Goal: Task Accomplishment & Management: Use online tool/utility

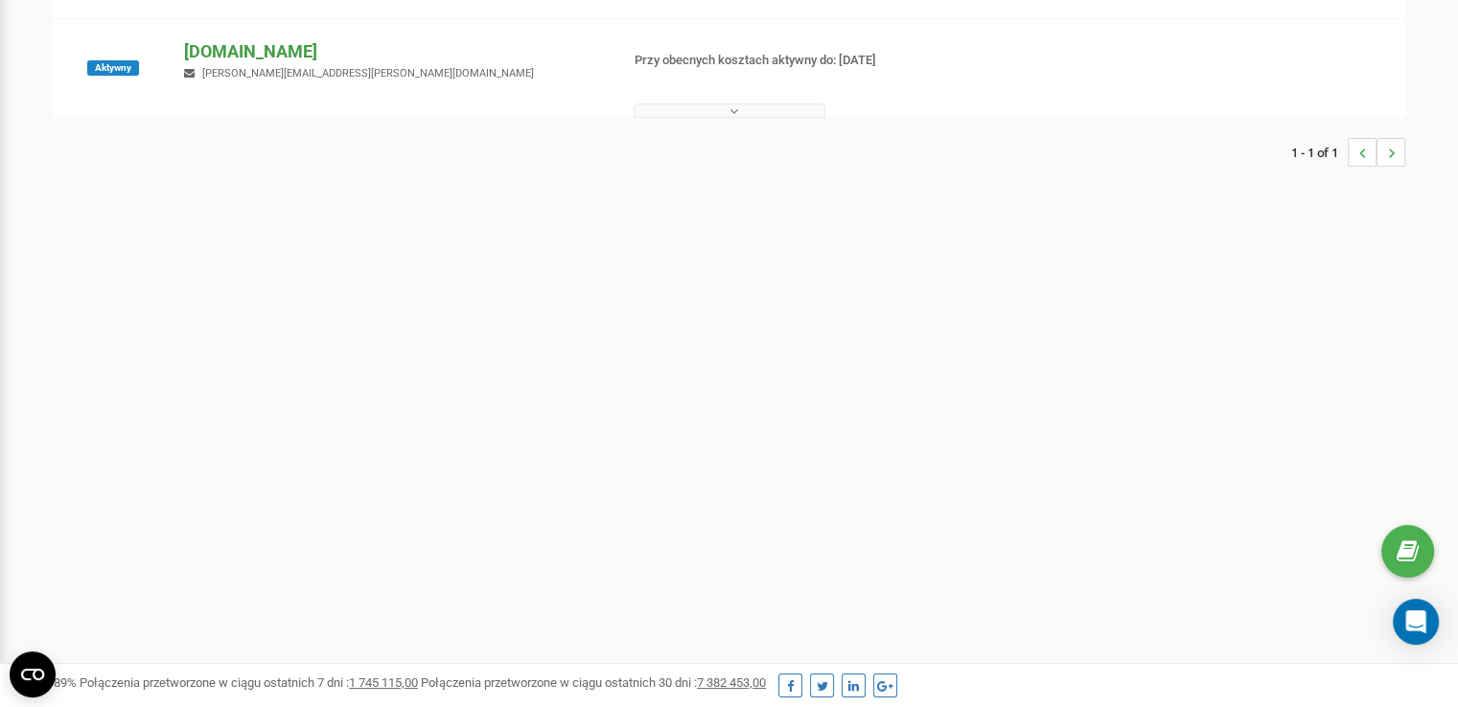
click at [228, 52] on p "[DOMAIN_NAME]" at bounding box center [393, 51] width 419 height 25
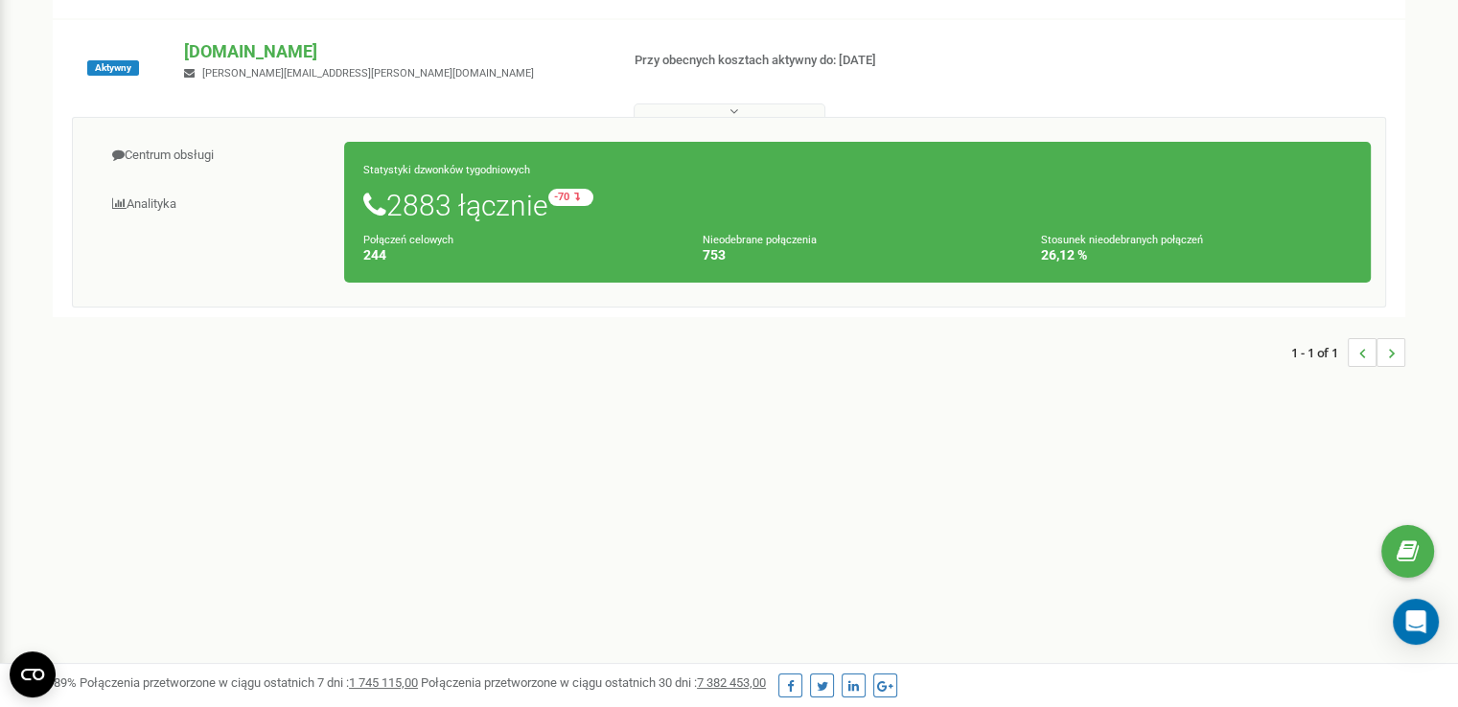
click at [732, 108] on icon at bounding box center [733, 110] width 9 height 13
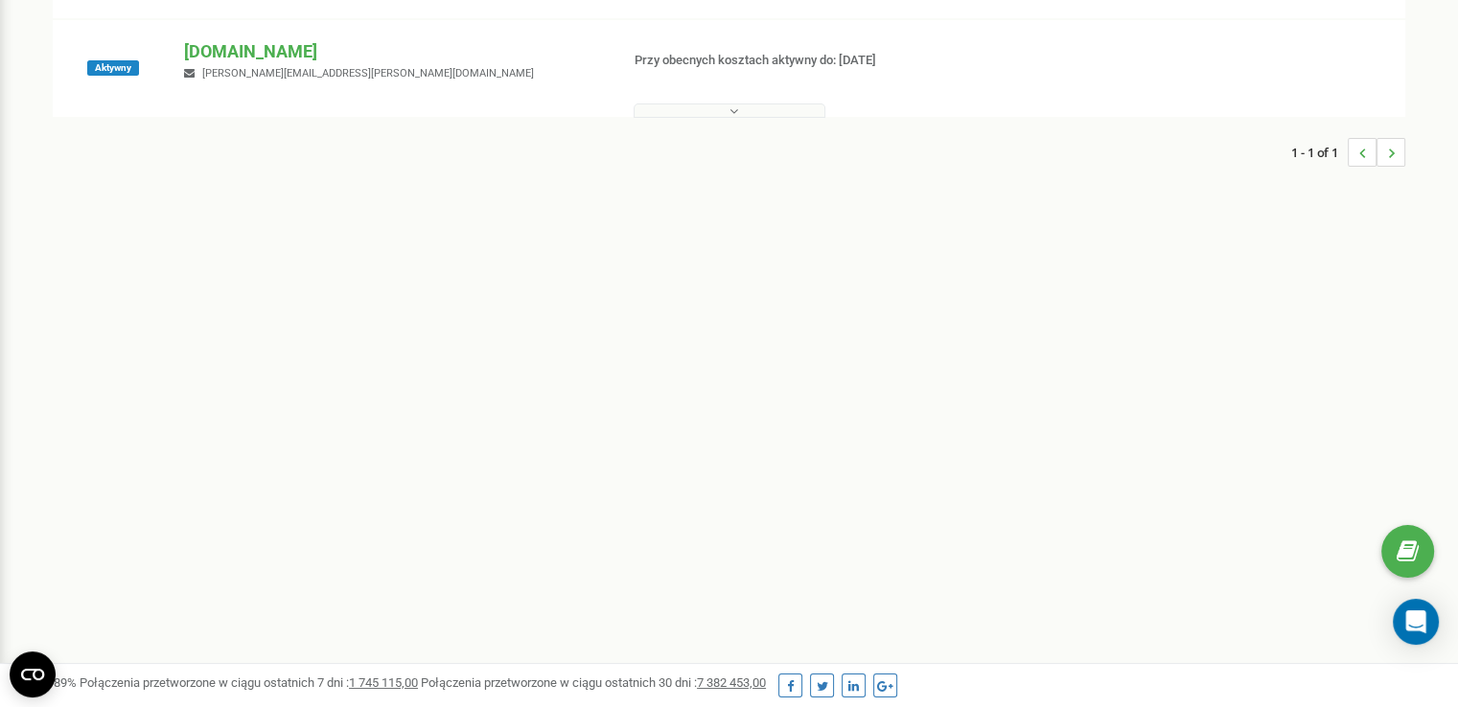
click at [732, 108] on icon at bounding box center [733, 110] width 9 height 13
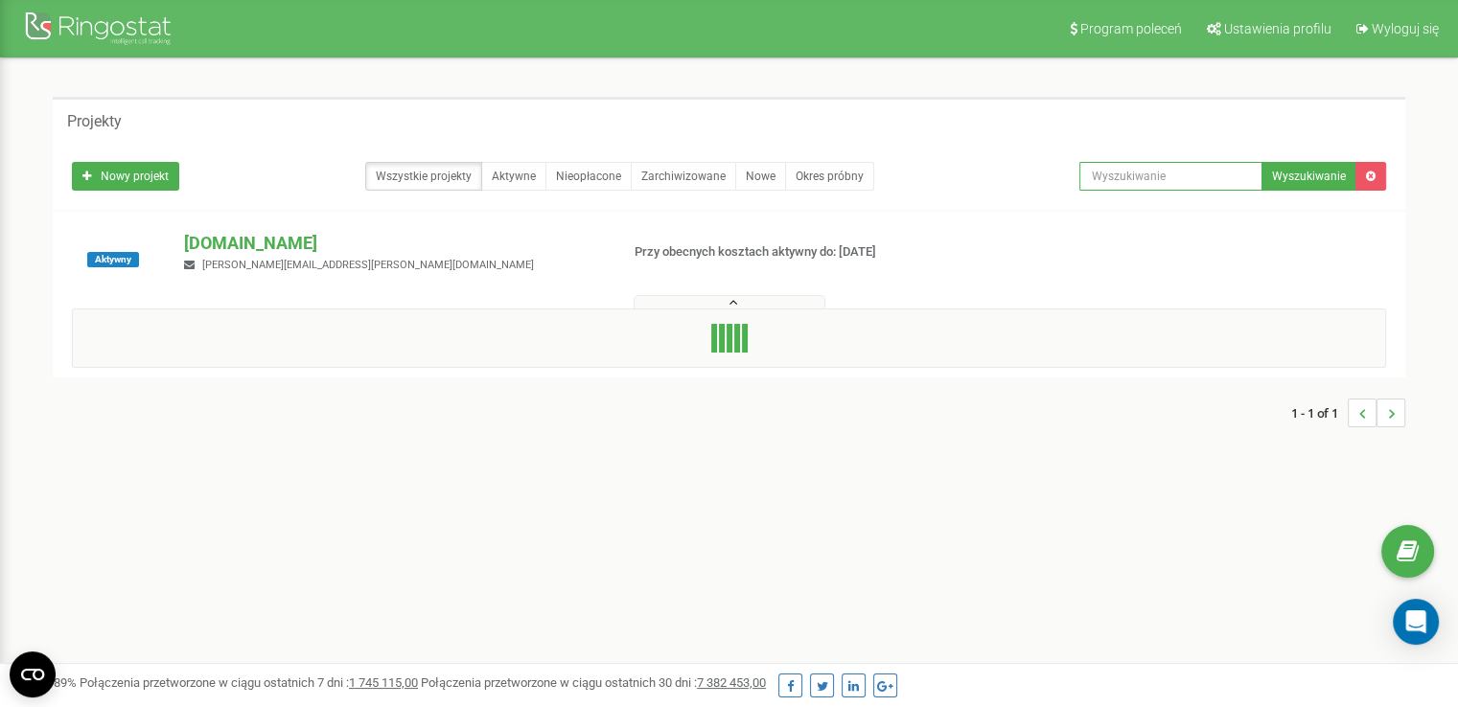
click at [1137, 174] on input "text" at bounding box center [1170, 176] width 183 height 29
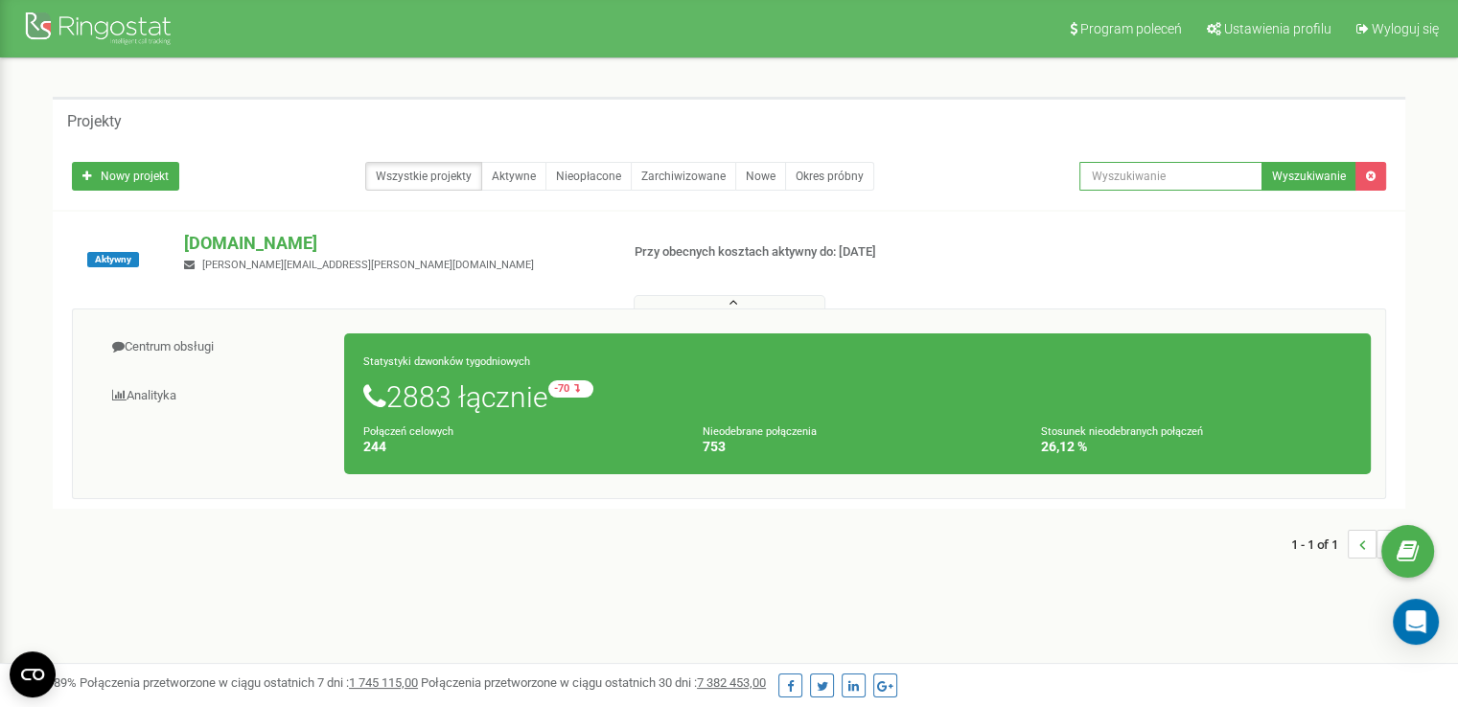
paste input "91 424 19 80"
type input "91 424 19 80"
click at [1310, 173] on button "Wyszukiwanie" at bounding box center [1308, 176] width 95 height 29
